Goal: Communication & Community: Answer question/provide support

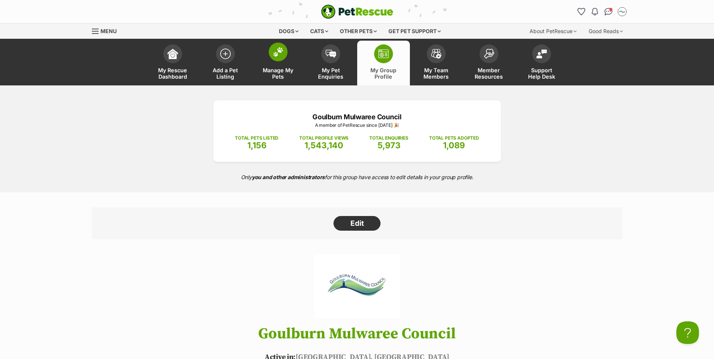
click at [281, 67] on span "Manage My Pets" at bounding box center [278, 73] width 34 height 13
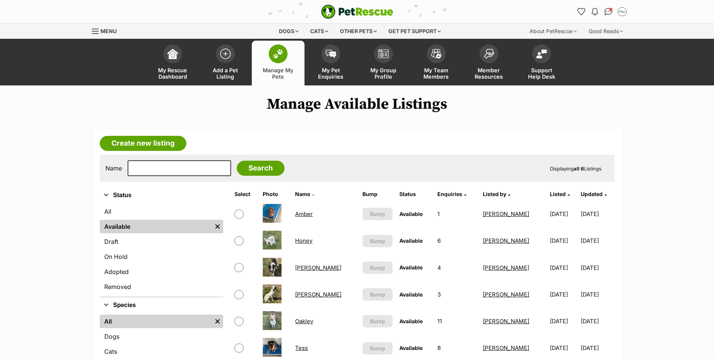
scroll to position [38, 0]
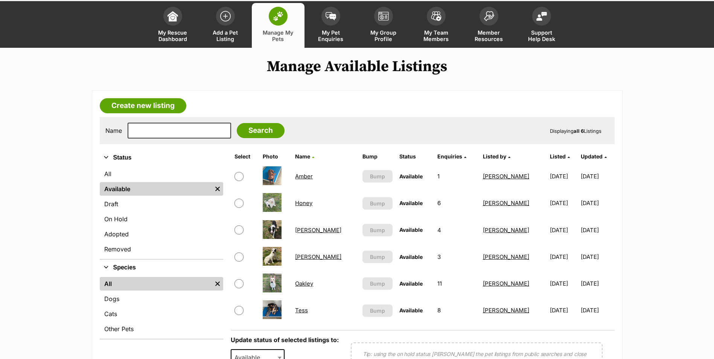
click at [308, 204] on link "Honey" at bounding box center [303, 202] width 17 height 7
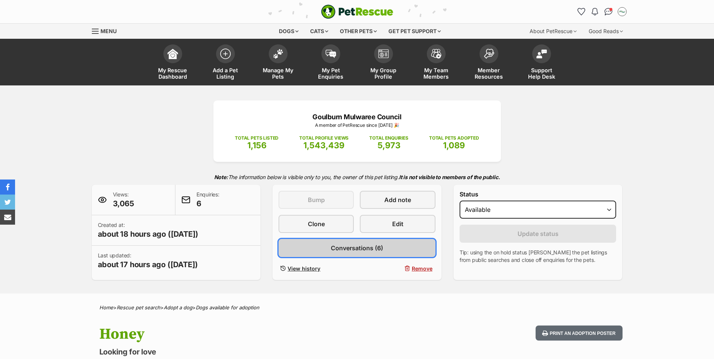
click at [362, 252] on span "Conversations (6)" at bounding box center [357, 247] width 52 height 9
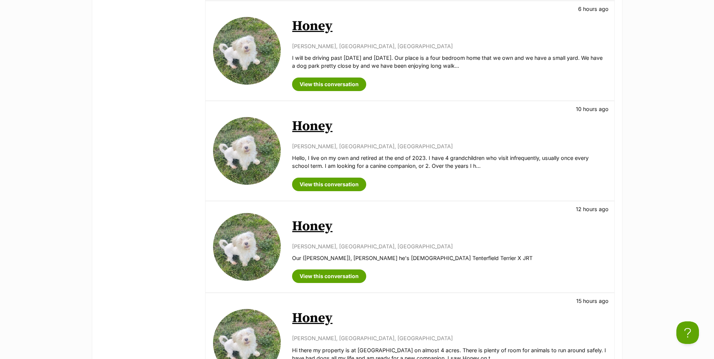
scroll to position [564, 0]
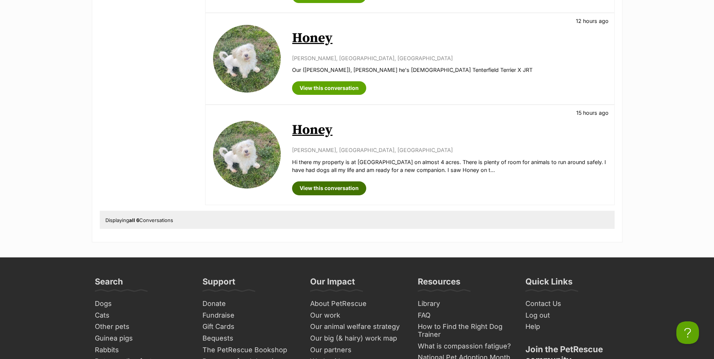
click at [329, 187] on link "View this conversation" at bounding box center [329, 188] width 74 height 14
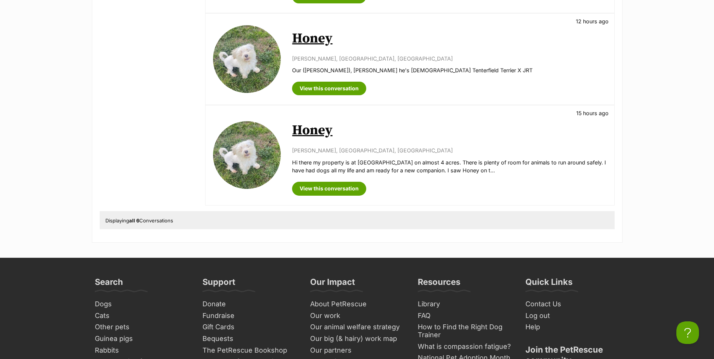
scroll to position [527, 0]
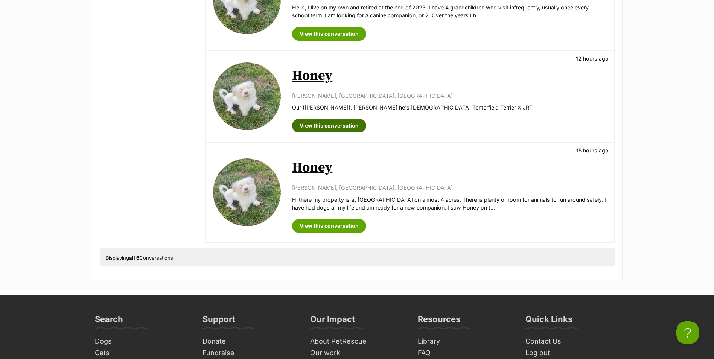
click at [330, 126] on link "View this conversation" at bounding box center [329, 126] width 74 height 14
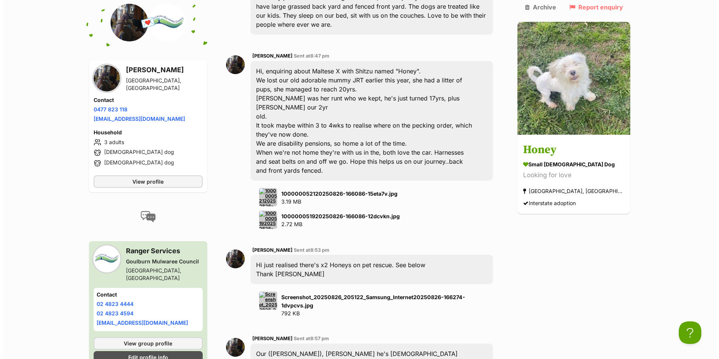
scroll to position [249, 0]
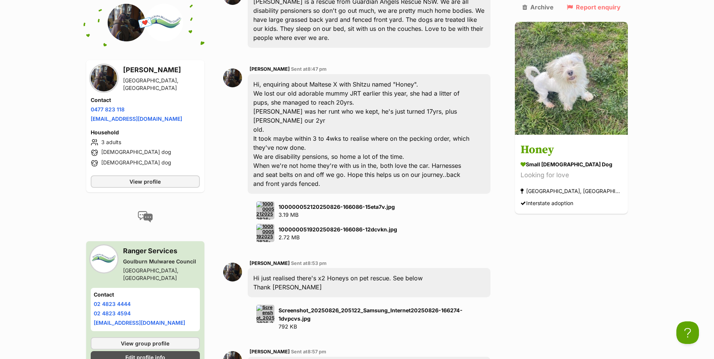
click at [270, 201] on img at bounding box center [265, 210] width 18 height 18
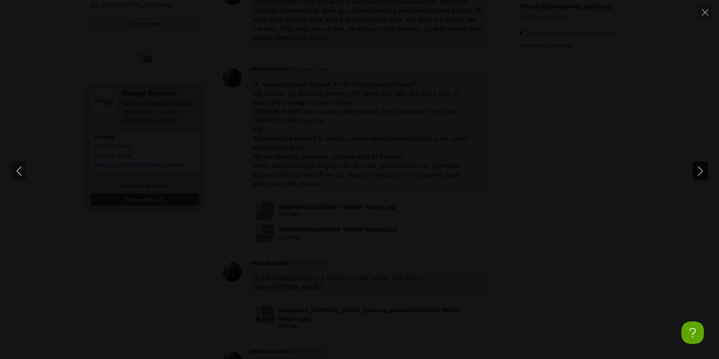
click at [701, 169] on icon "Next" at bounding box center [700, 170] width 5 height 9
click at [707, 15] on icon "Close" at bounding box center [705, 12] width 7 height 7
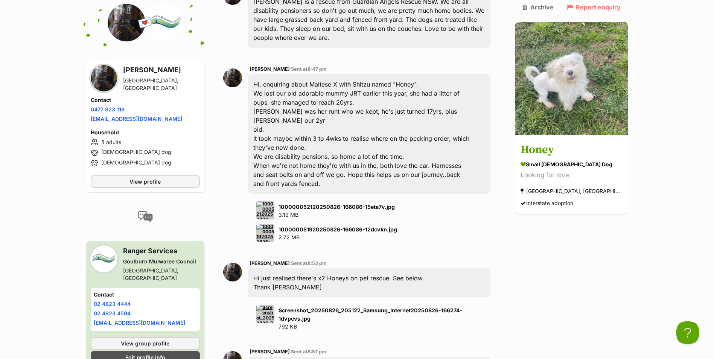
click at [271, 305] on img at bounding box center [265, 314] width 18 height 18
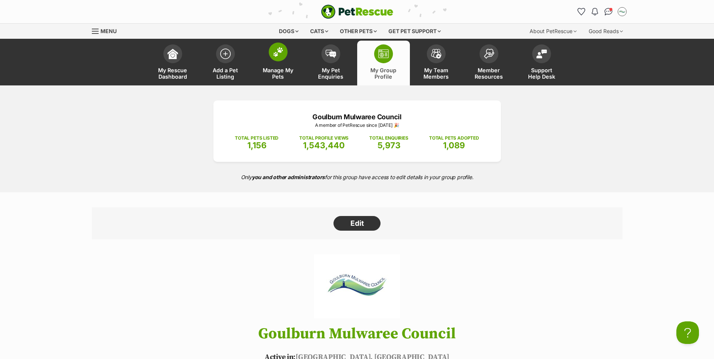
click at [286, 62] on link "Manage My Pets" at bounding box center [278, 63] width 53 height 45
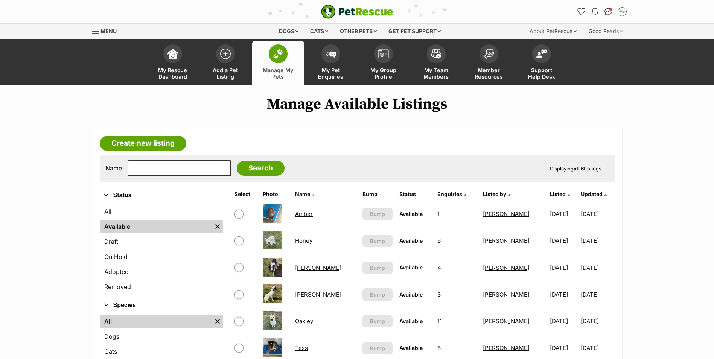
click at [310, 239] on link "Honey" at bounding box center [303, 240] width 17 height 7
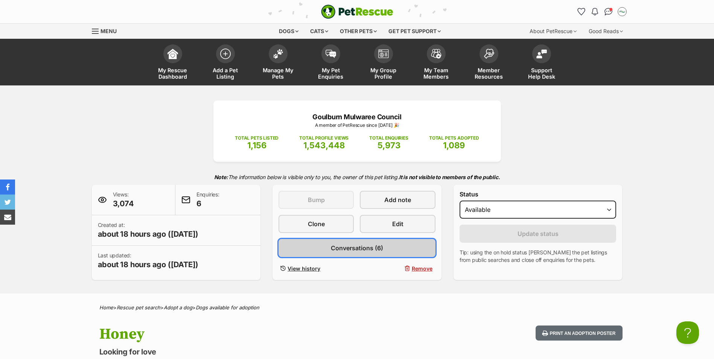
click at [352, 249] on span "Conversations (6)" at bounding box center [357, 247] width 52 height 9
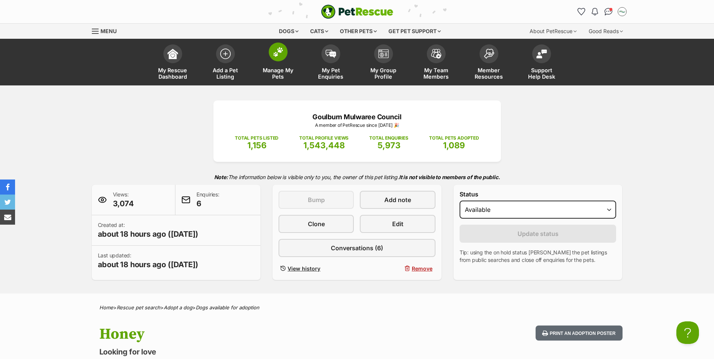
click at [275, 55] on img at bounding box center [278, 52] width 11 height 10
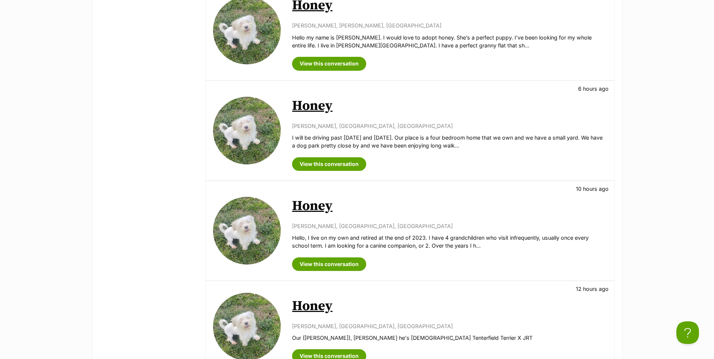
scroll to position [301, 0]
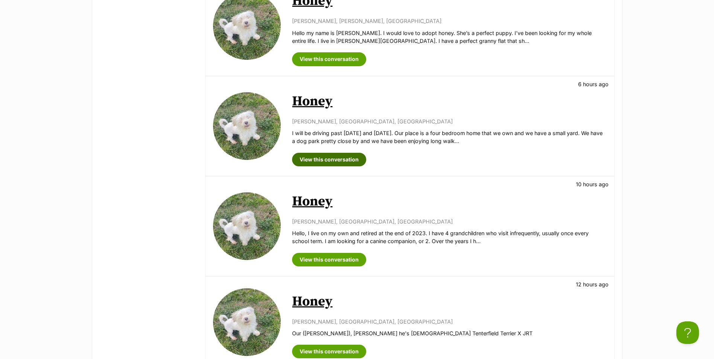
click at [345, 160] on link "View this conversation" at bounding box center [329, 160] width 74 height 14
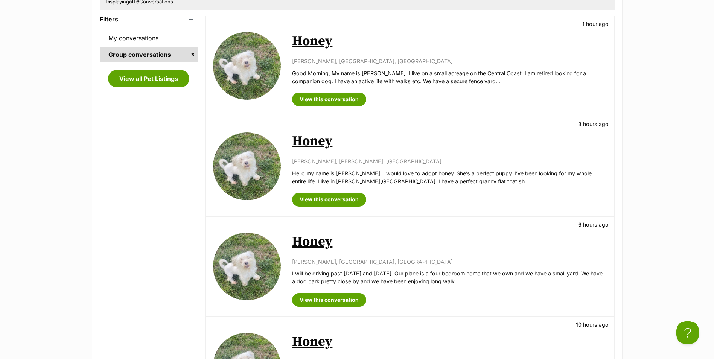
scroll to position [151, 0]
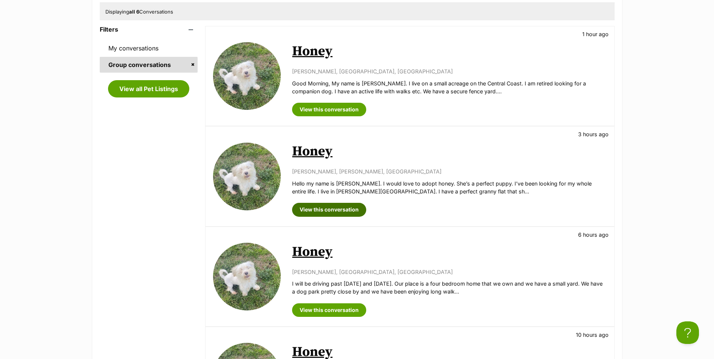
click at [331, 210] on link "View this conversation" at bounding box center [329, 210] width 74 height 14
click at [334, 108] on link "View this conversation" at bounding box center [329, 110] width 74 height 14
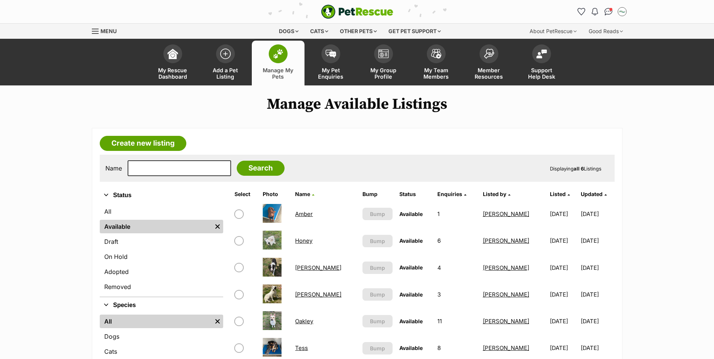
click at [306, 321] on link "Oakley" at bounding box center [304, 321] width 18 height 7
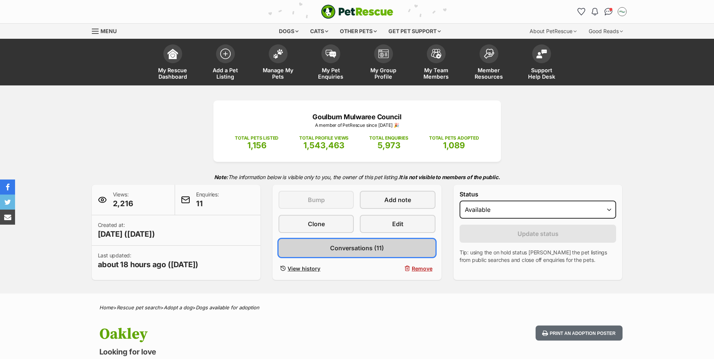
click at [356, 249] on span "Conversations (11)" at bounding box center [357, 247] width 54 height 9
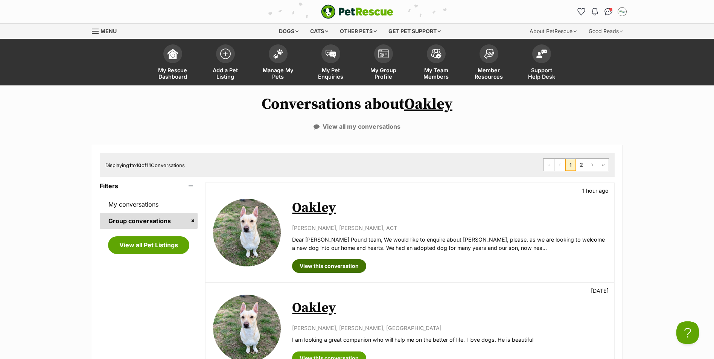
click at [344, 268] on link "View this conversation" at bounding box center [329, 266] width 74 height 14
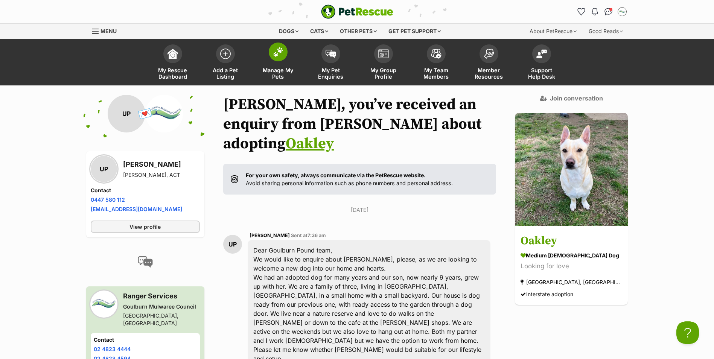
click at [281, 60] on span at bounding box center [278, 52] width 19 height 19
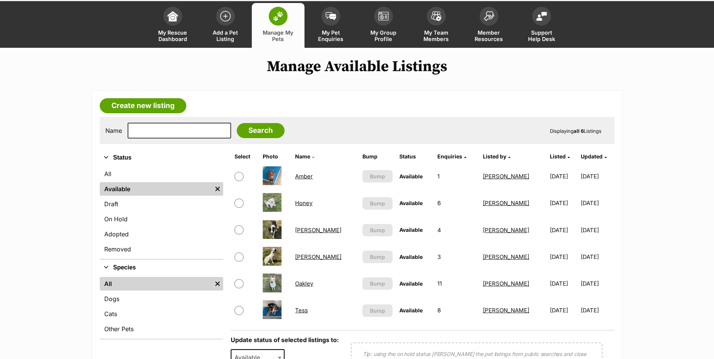
scroll to position [75, 0]
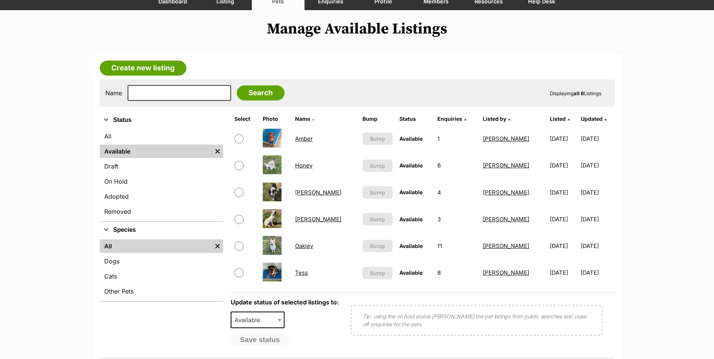
click at [300, 273] on link "Tess" at bounding box center [301, 272] width 13 height 7
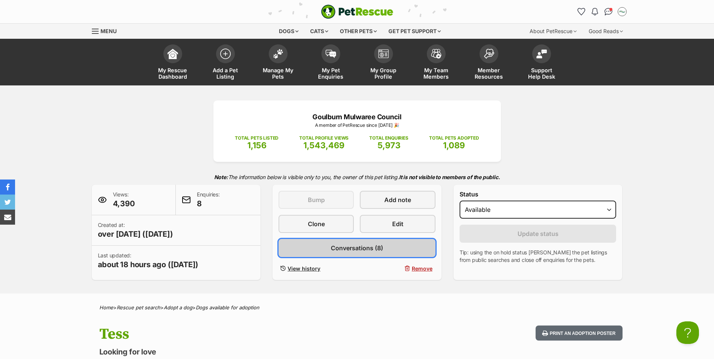
click at [363, 251] on span "Conversations (8)" at bounding box center [357, 247] width 52 height 9
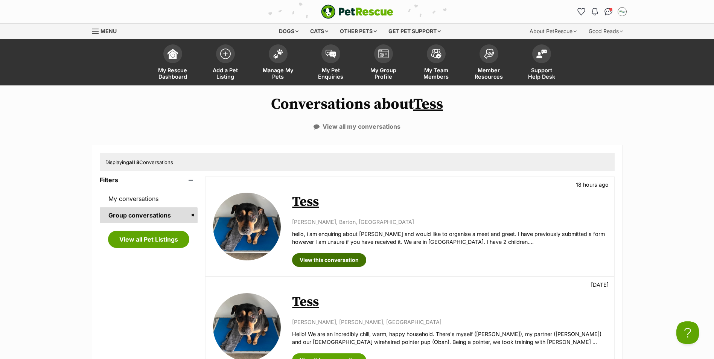
click at [337, 261] on link "View this conversation" at bounding box center [329, 260] width 74 height 14
click at [280, 55] on img at bounding box center [278, 52] width 11 height 10
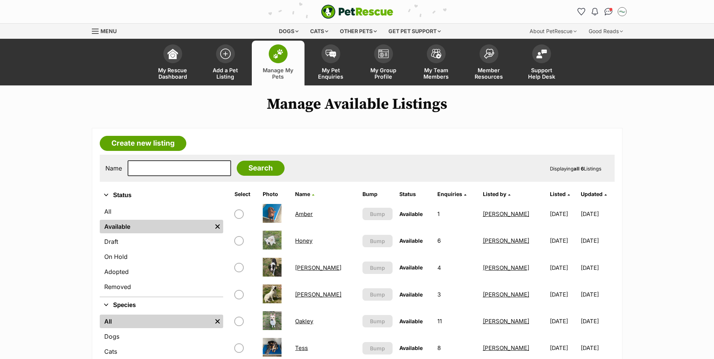
click at [281, 59] on span at bounding box center [278, 53] width 19 height 19
click at [310, 242] on link "Honey" at bounding box center [303, 240] width 17 height 7
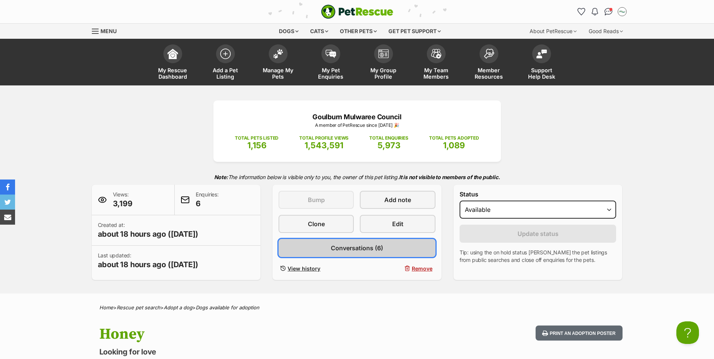
click at [365, 251] on span "Conversations (6)" at bounding box center [357, 247] width 52 height 9
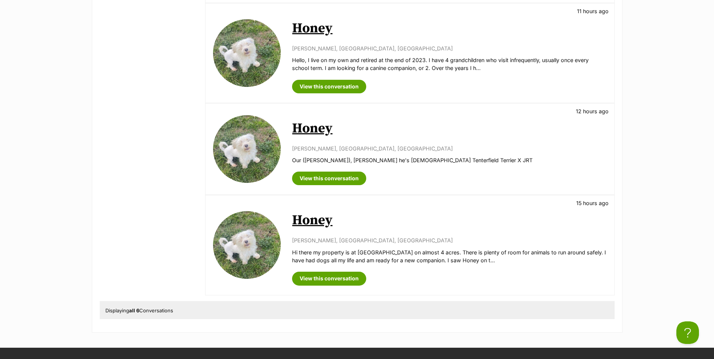
scroll to position [489, 0]
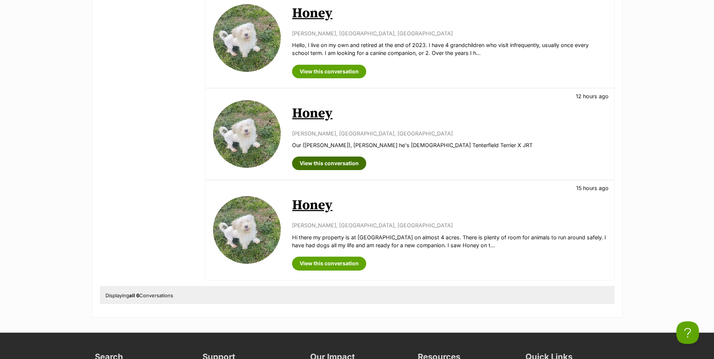
click at [328, 164] on link "View this conversation" at bounding box center [329, 164] width 74 height 14
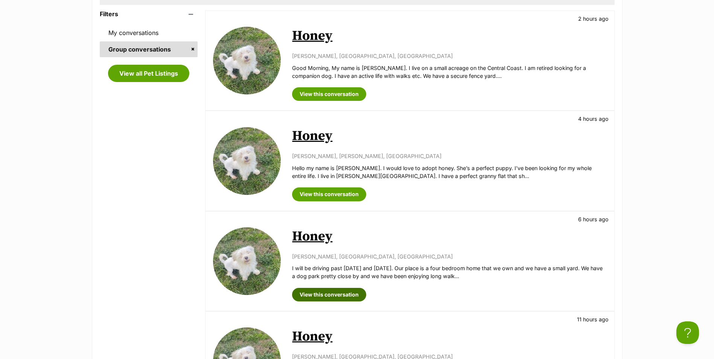
scroll to position [151, 0]
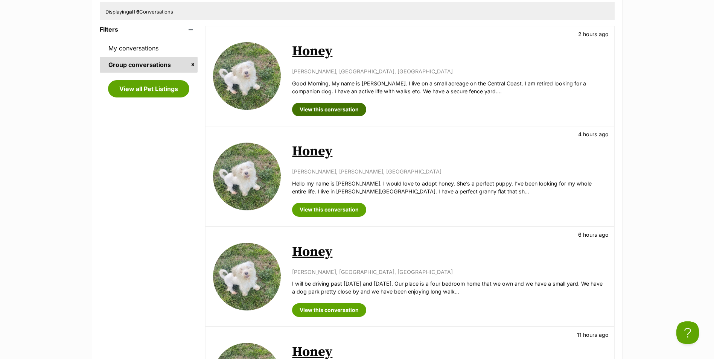
click at [334, 112] on link "View this conversation" at bounding box center [329, 110] width 74 height 14
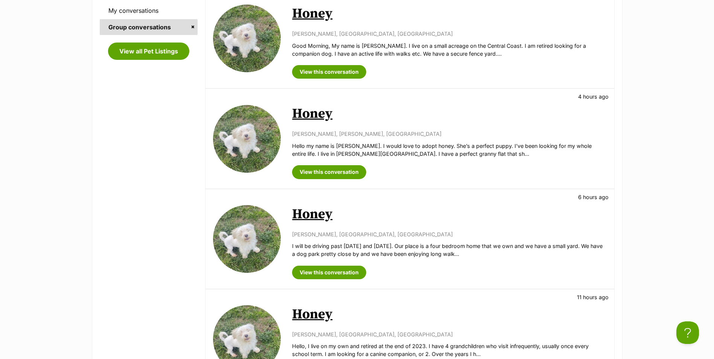
scroll to position [226, 0]
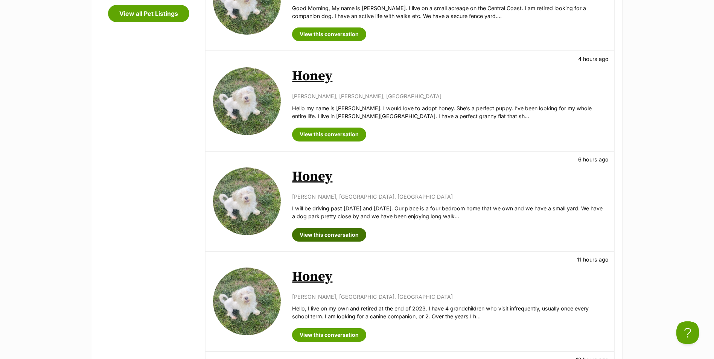
click at [340, 235] on link "View this conversation" at bounding box center [329, 235] width 74 height 14
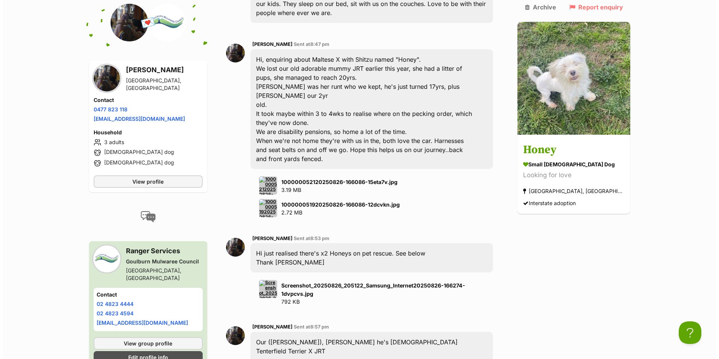
scroll to position [286, 0]
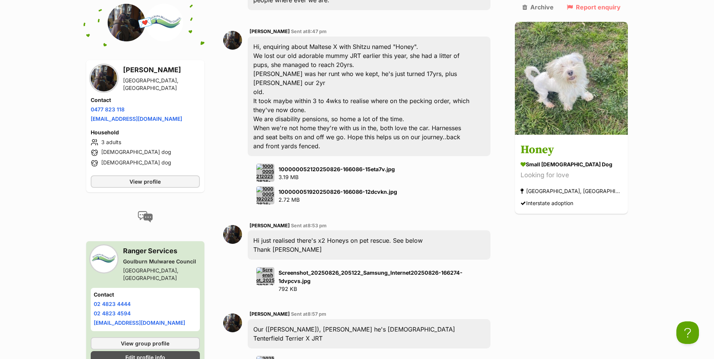
click at [340, 269] on strong "Screenshot_20250826_205122_Samsung_Internet20250826-166274-1dvpcvs.jpg" at bounding box center [370, 276] width 184 height 14
click at [267, 267] on img at bounding box center [265, 276] width 18 height 18
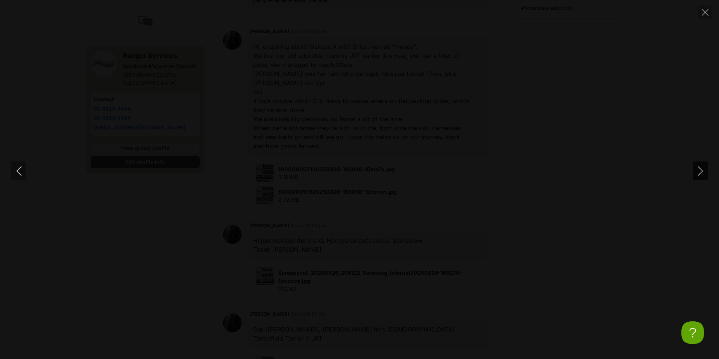
click at [701, 172] on icon "Next" at bounding box center [700, 170] width 9 height 9
click at [701, 171] on icon "Next" at bounding box center [700, 170] width 9 height 9
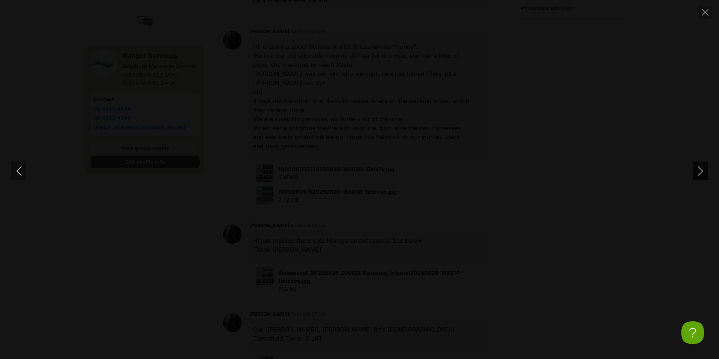
click at [701, 171] on icon "Next" at bounding box center [700, 170] width 9 height 9
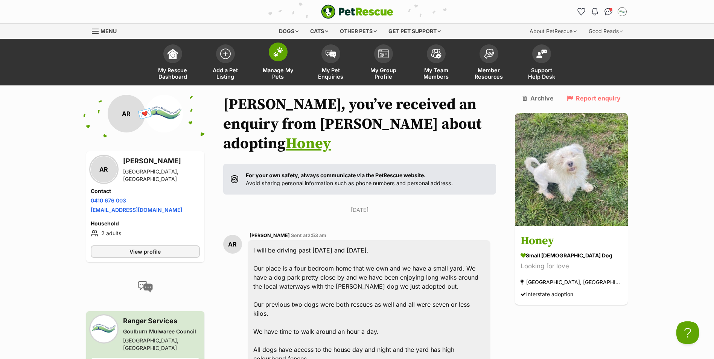
click at [276, 62] on link "Manage My Pets" at bounding box center [278, 63] width 53 height 45
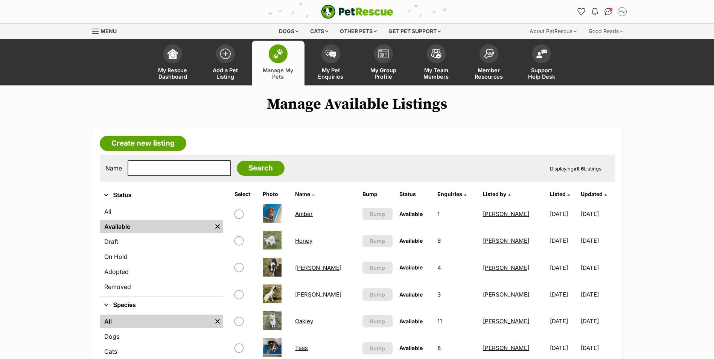
click at [307, 294] on link "[PERSON_NAME]" at bounding box center [318, 294] width 46 height 7
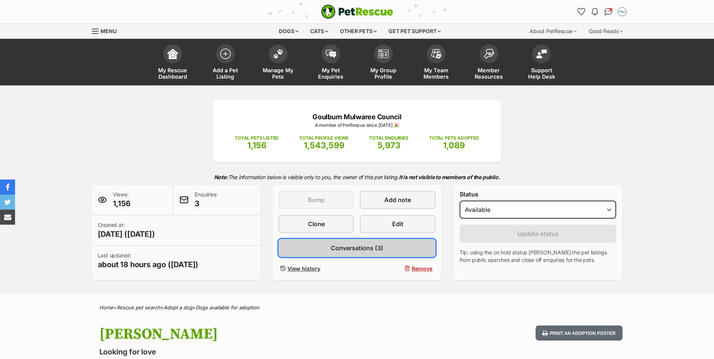
click at [357, 246] on span "Conversations (3)" at bounding box center [357, 247] width 52 height 9
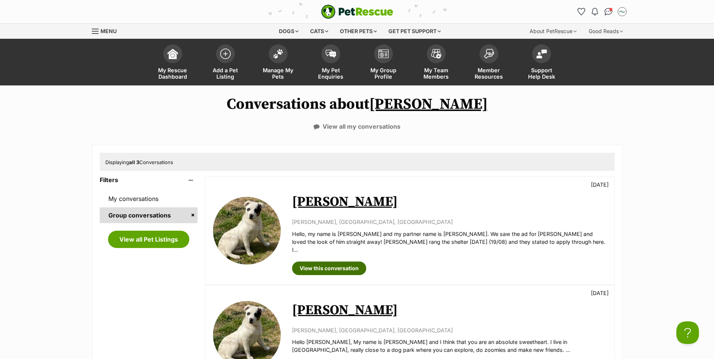
click at [348, 261] on link "View this conversation" at bounding box center [329, 268] width 74 height 14
